Goal: Navigation & Orientation: Find specific page/section

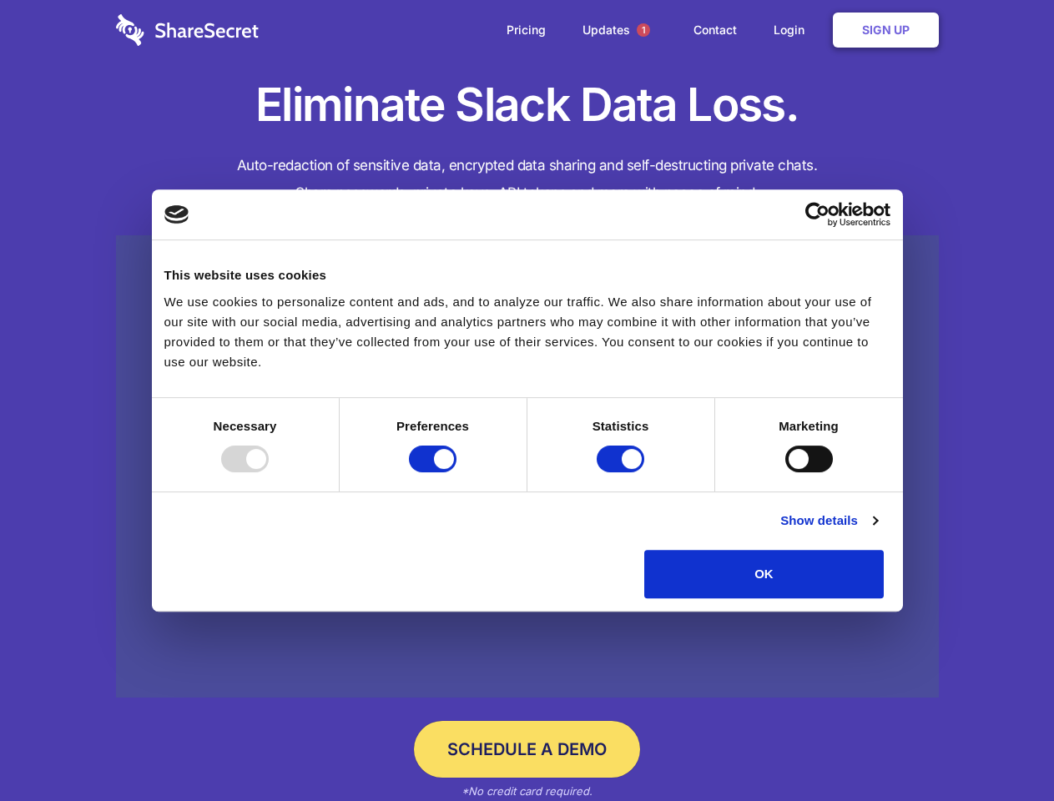
click at [269, 472] on div at bounding box center [245, 458] width 48 height 27
click at [456, 472] on input "Preferences" at bounding box center [433, 458] width 48 height 27
checkbox input "false"
click at [622, 472] on input "Statistics" at bounding box center [620, 458] width 48 height 27
checkbox input "false"
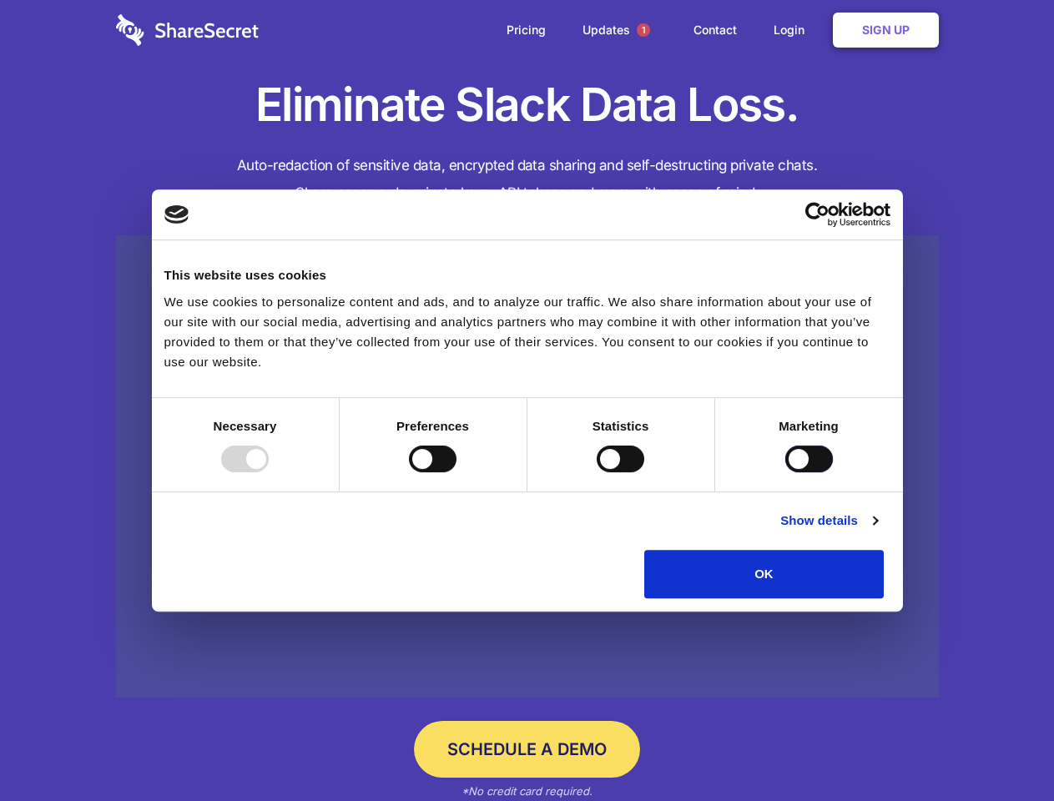
click at [785, 472] on input "Marketing" at bounding box center [809, 458] width 48 height 27
checkbox input "true"
click at [877, 531] on link "Show details" at bounding box center [828, 521] width 97 height 20
click at [0, 0] on div "Necessary cookies help make a website usable by enabling basic functions like p…" at bounding box center [0, 0] width 0 height 0
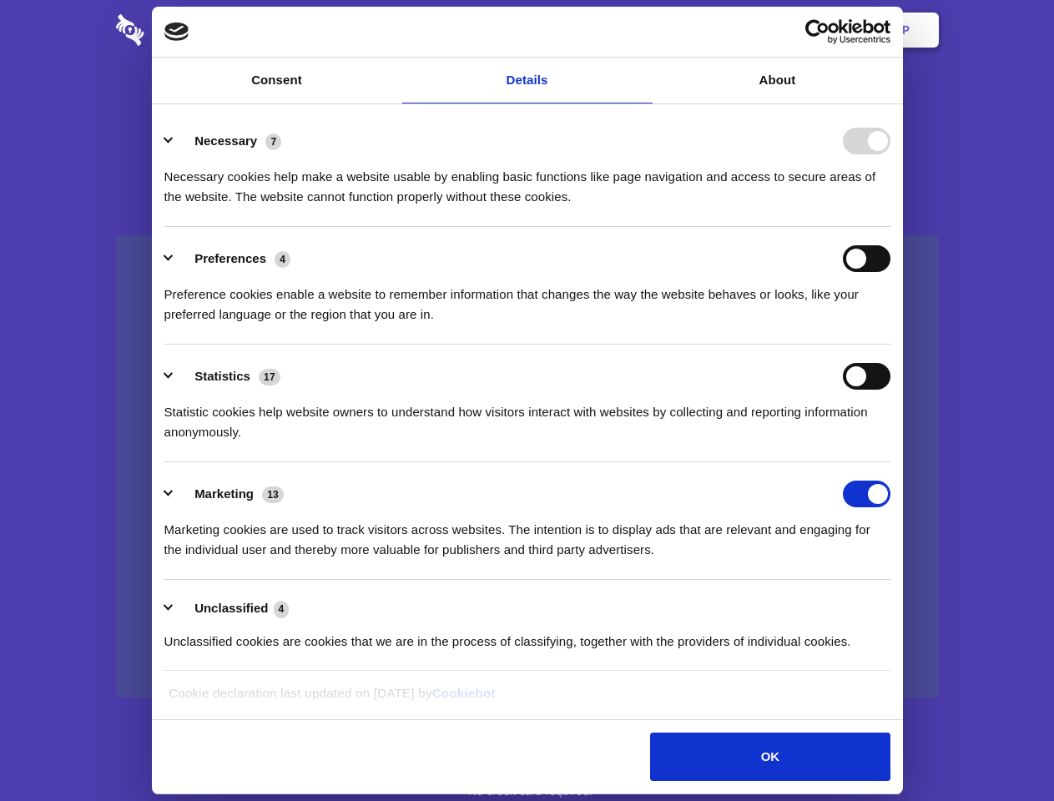
click at [642, 30] on span "1" at bounding box center [643, 29] width 13 height 13
